Goal: Find contact information: Find contact information

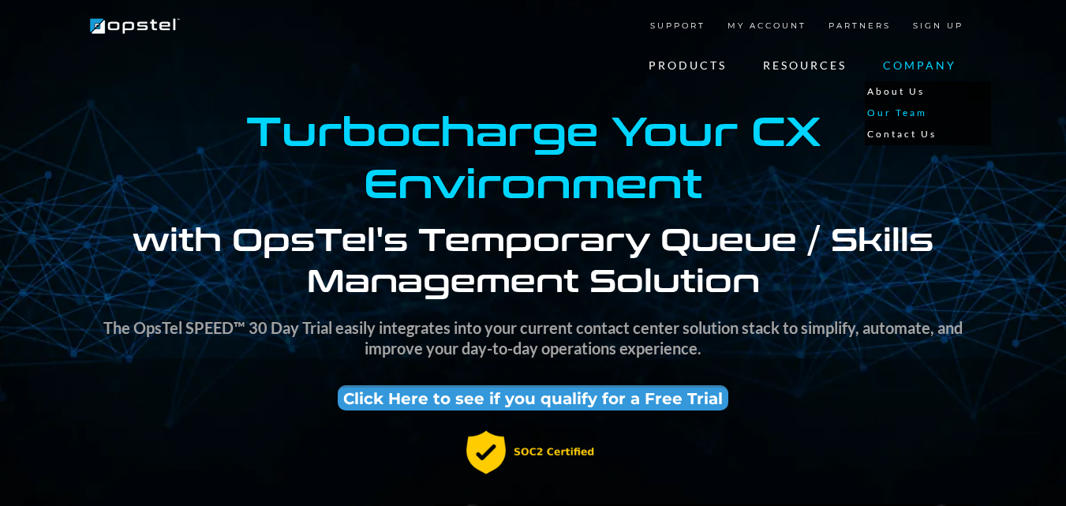
click at [897, 112] on link "Our Team" at bounding box center [928, 113] width 126 height 21
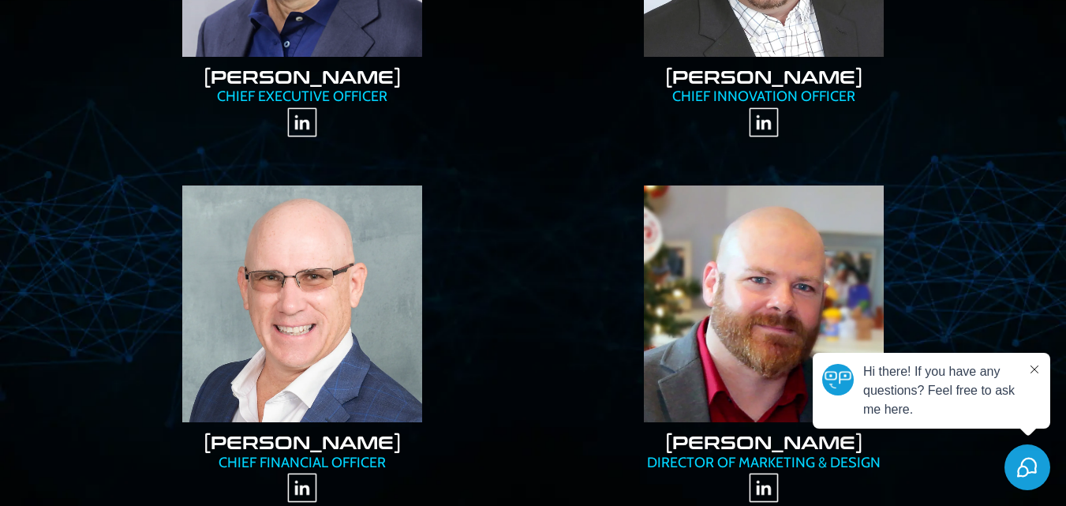
scroll to position [631, 0]
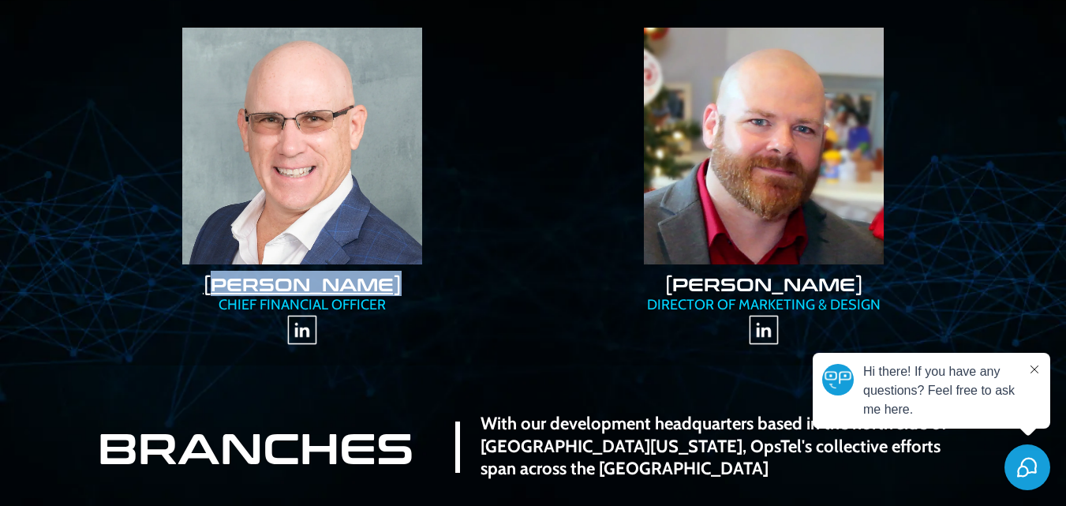
copy link "[PERSON_NAME] YOSTRUM"
copy link "[PERSON_NAME]"
drag, startPoint x: 451, startPoint y: 283, endPoint x: 190, endPoint y: 286, distance: 261.3
click at [190, 286] on h2 "[PERSON_NAME]" at bounding box center [303, 284] width 430 height 24
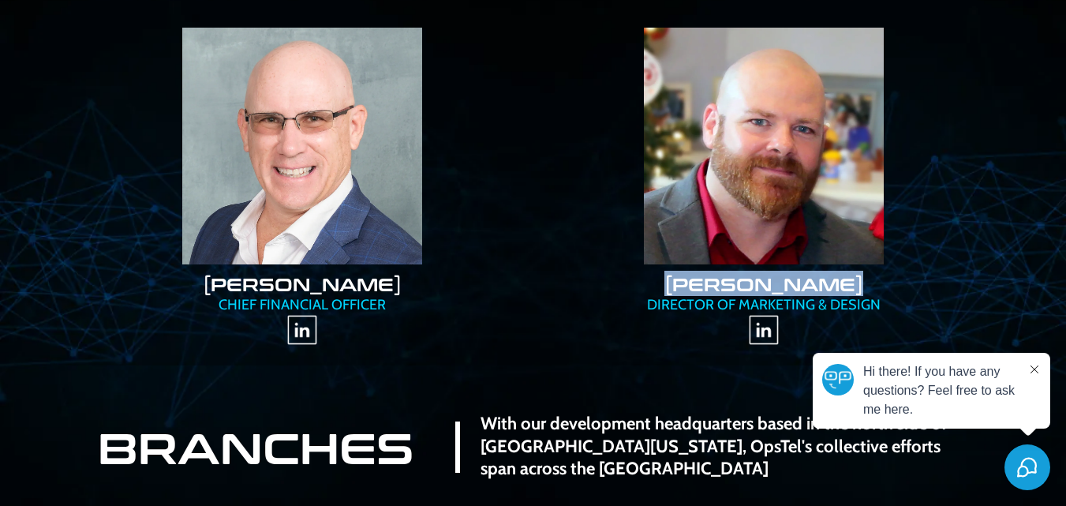
copy link "[PERSON_NAME]"
drag, startPoint x: 884, startPoint y: 283, endPoint x: 661, endPoint y: 279, distance: 223.4
click at [661, 279] on h2 "[PERSON_NAME]" at bounding box center [764, 284] width 430 height 24
